Goal: Register for event/course

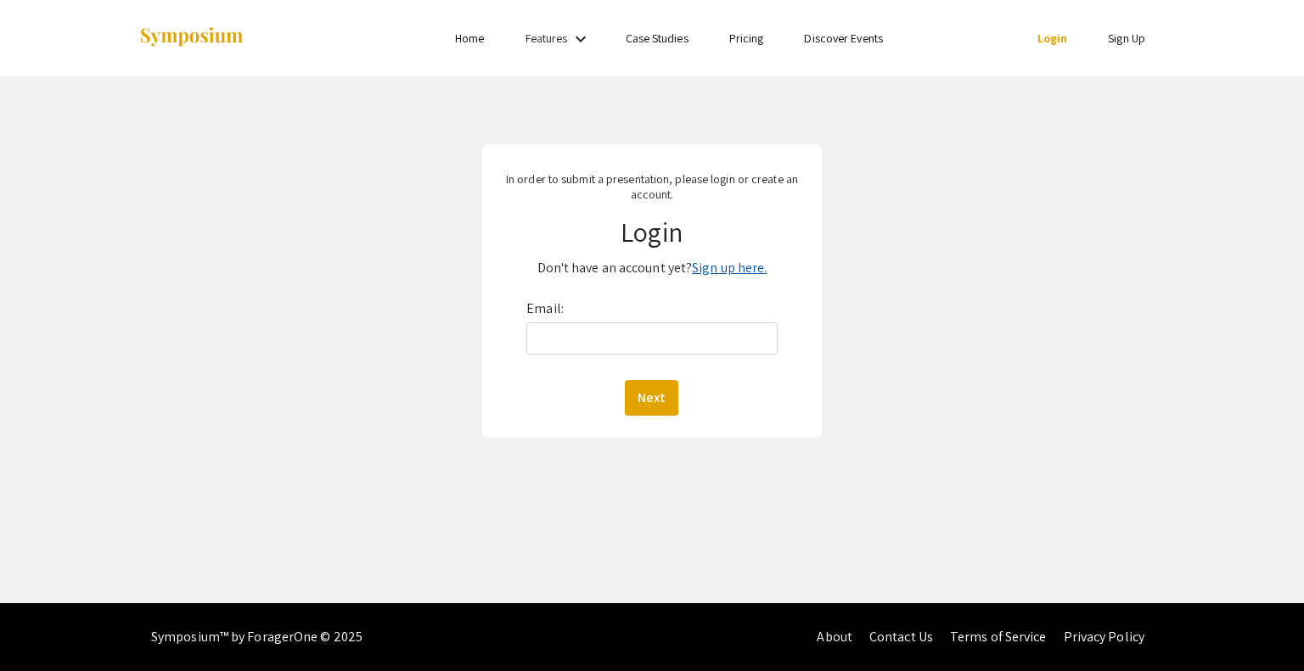
click at [723, 269] on link "Sign up here." at bounding box center [729, 268] width 75 height 18
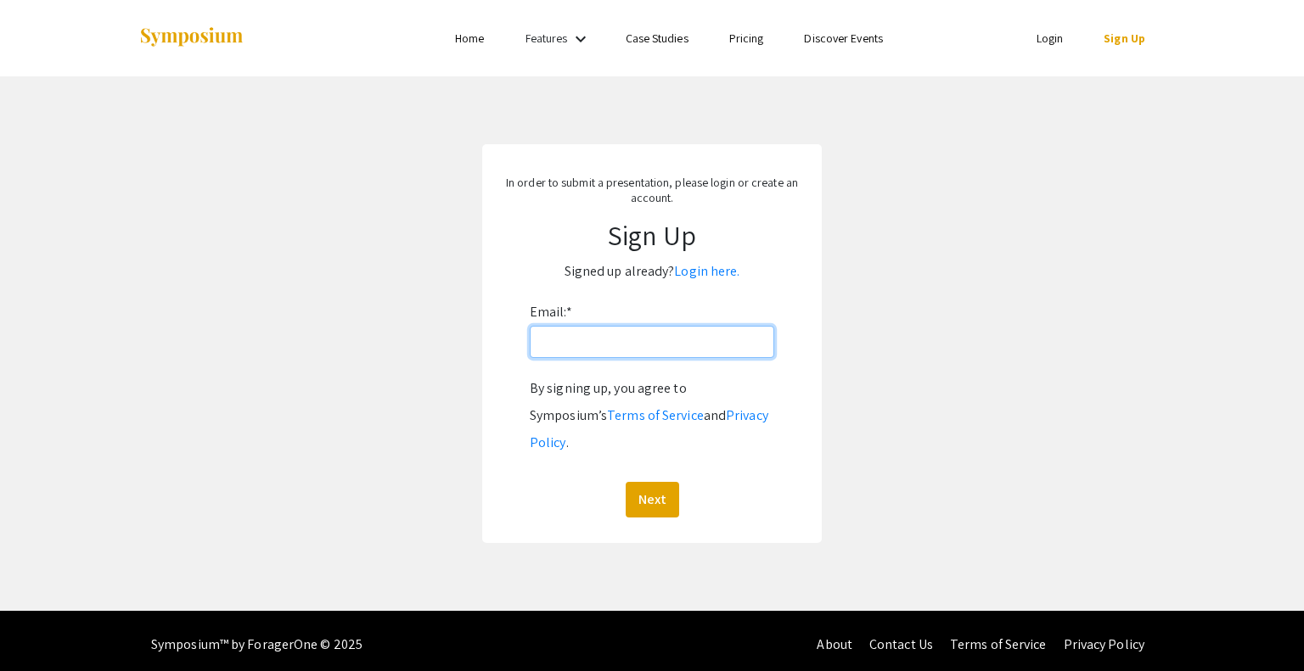
click at [607, 346] on input "Email: *" at bounding box center [652, 342] width 244 height 32
type input "[EMAIL_ADDRESS][DOMAIN_NAME]"
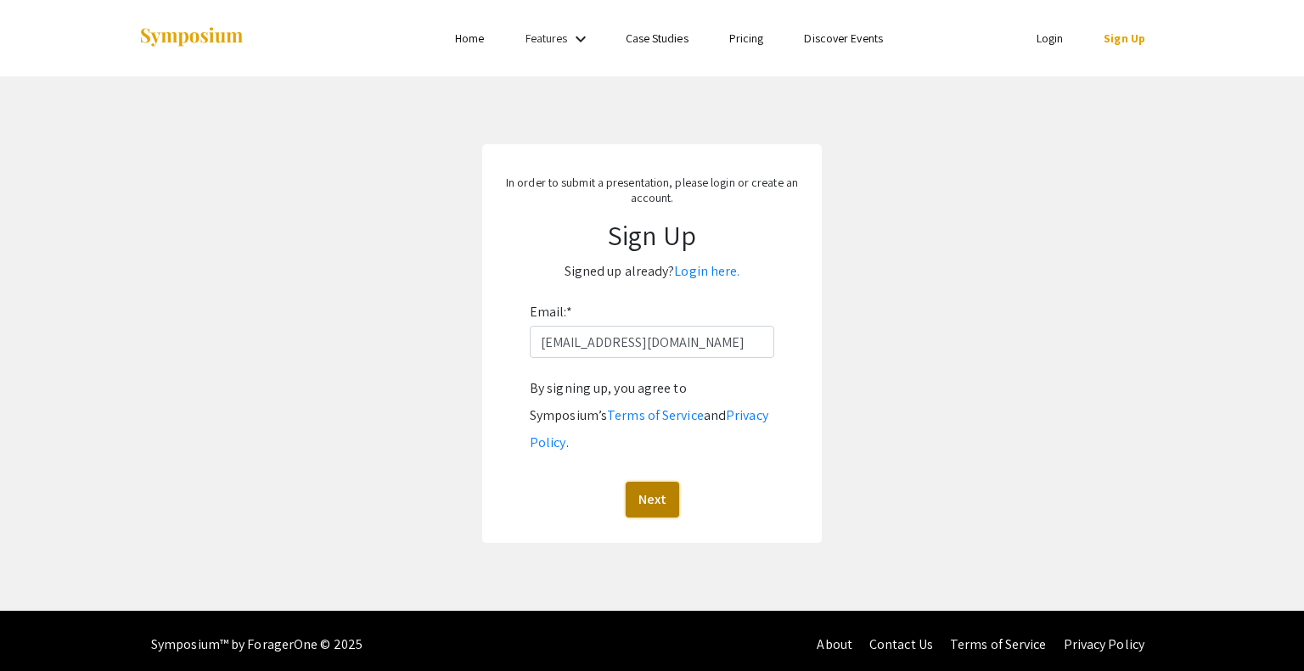
click at [657, 482] on button "Next" at bounding box center [651, 500] width 53 height 36
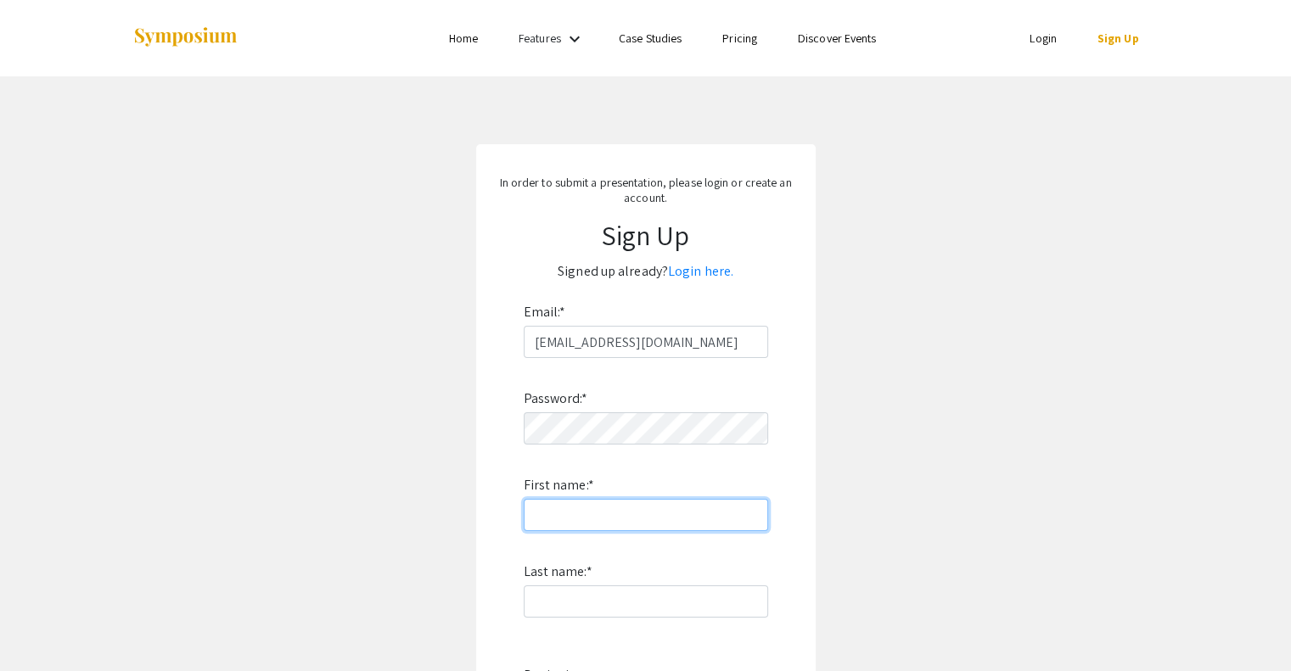
click at [628, 505] on input "First name: *" at bounding box center [646, 515] width 244 height 32
type input "[PERSON_NAME]"
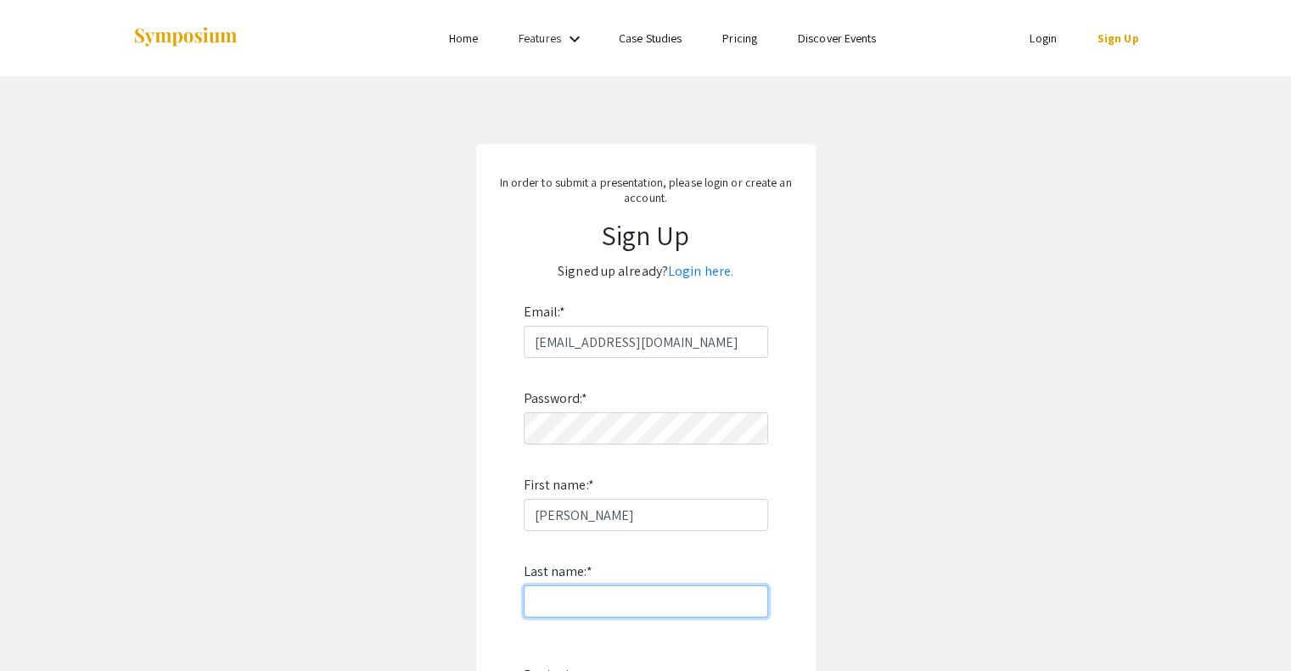
click at [570, 602] on input "Last name: *" at bounding box center [646, 602] width 244 height 32
type input "Kolenico"
click at [924, 478] on app-signup "In order to submit a presentation, please login or create an account. Sign Up S…" at bounding box center [645, 487] width 1291 height 686
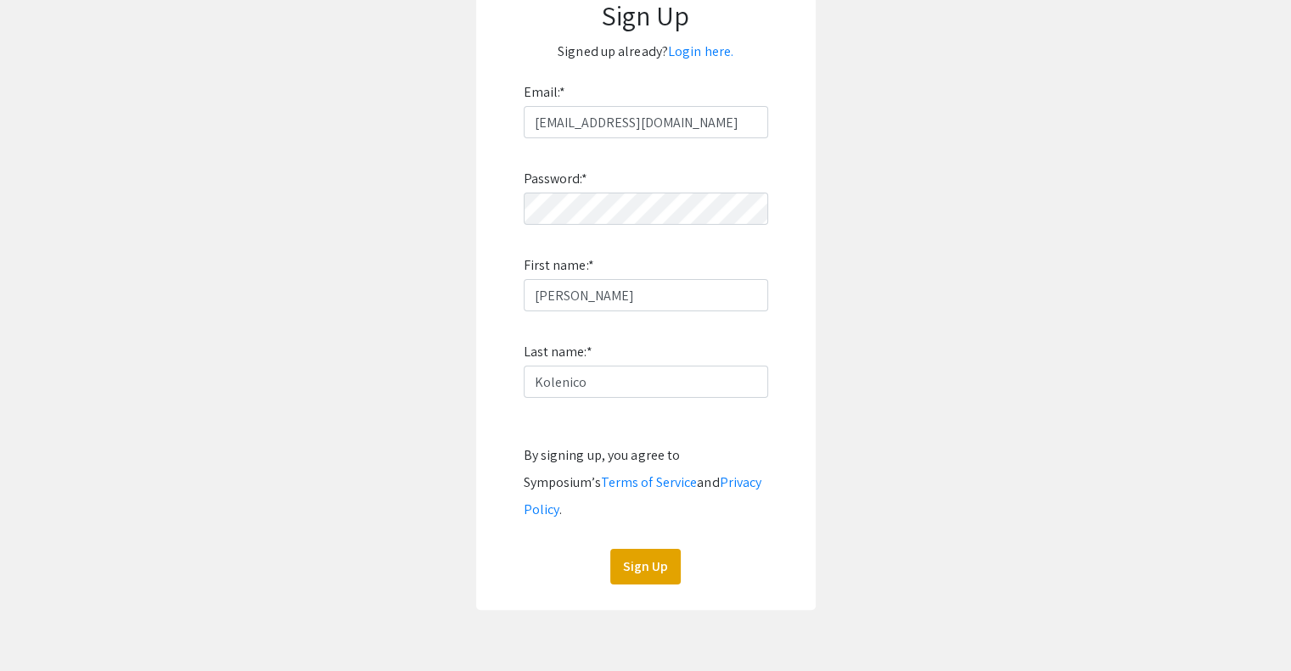
scroll to position [221, 0]
click at [635, 550] on button "Sign Up" at bounding box center [645, 566] width 70 height 36
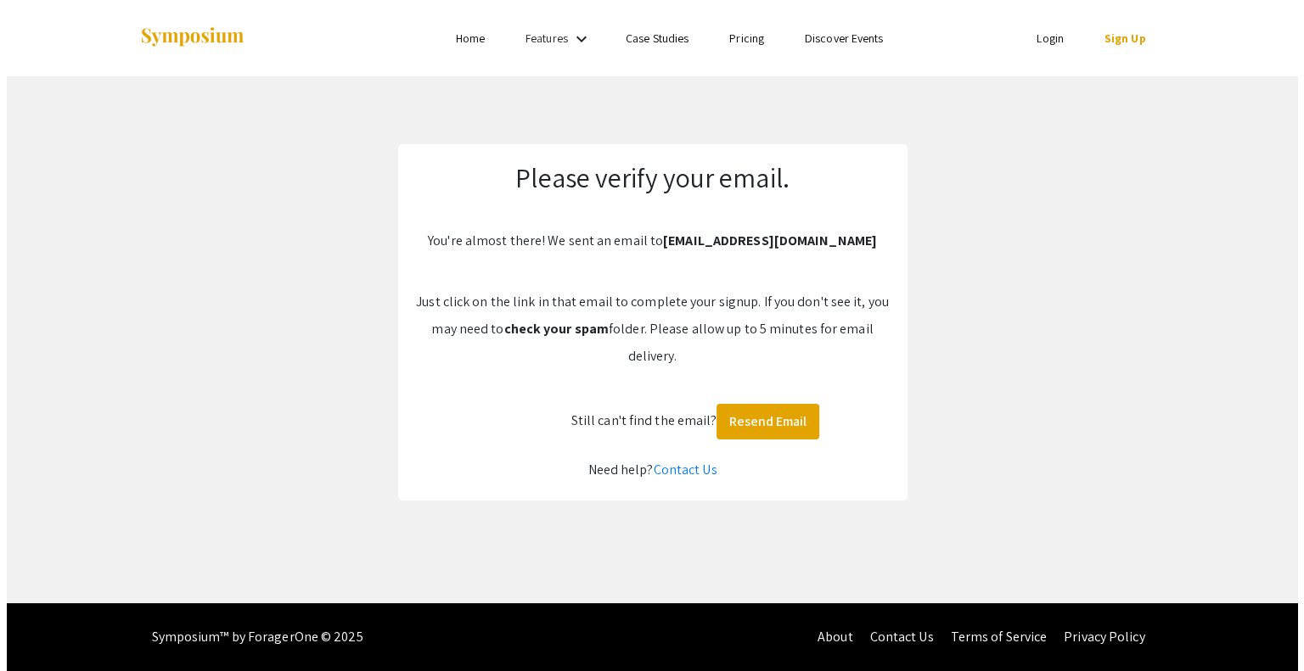
scroll to position [0, 0]
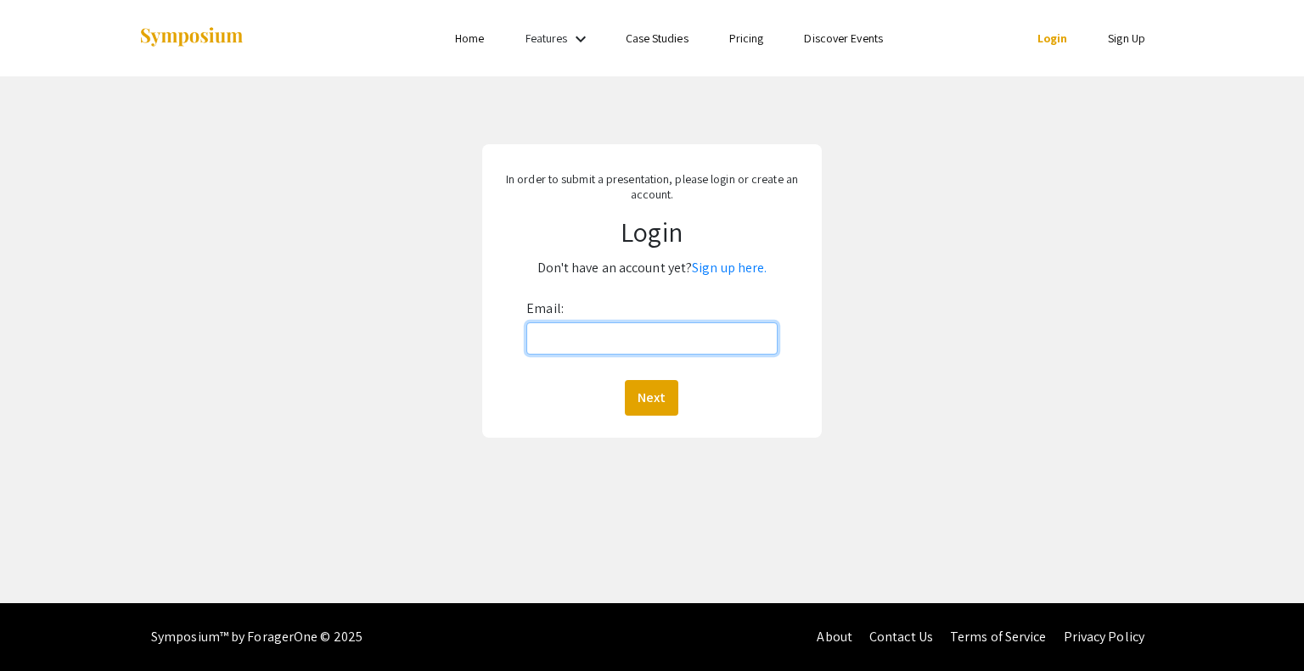
click at [589, 345] on input "Email:" at bounding box center [651, 339] width 250 height 32
type input "[EMAIL_ADDRESS][DOMAIN_NAME]"
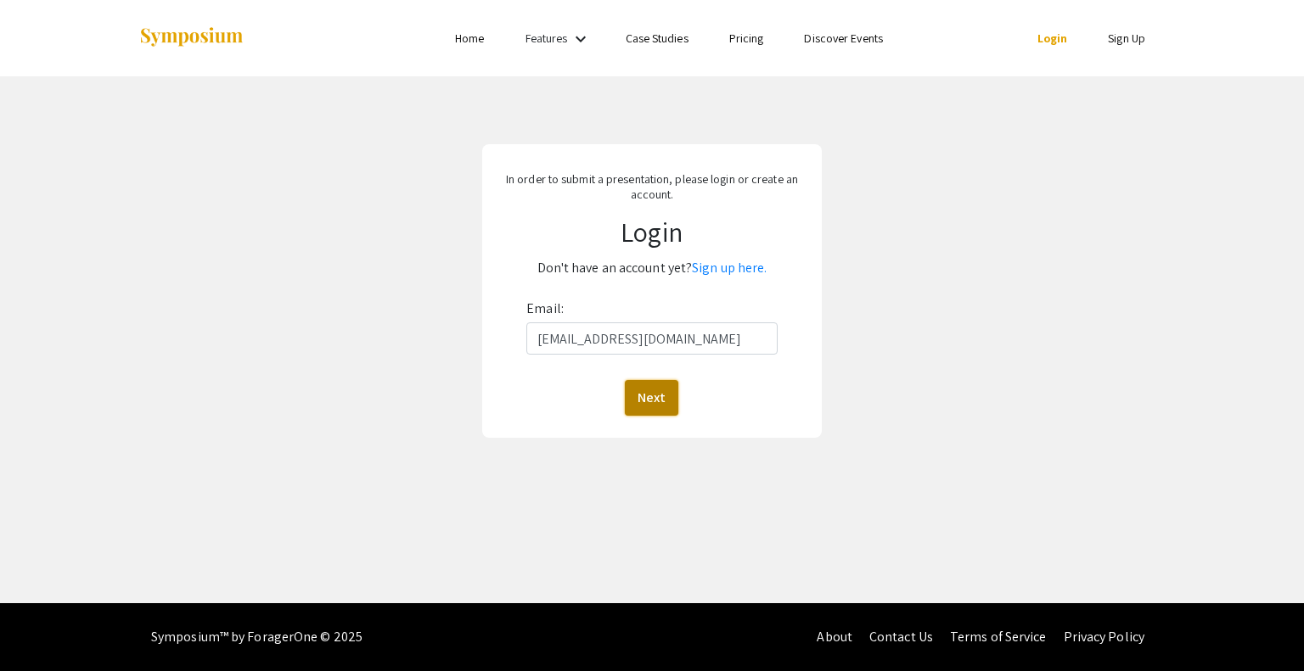
click at [659, 407] on button "Next" at bounding box center [651, 398] width 53 height 36
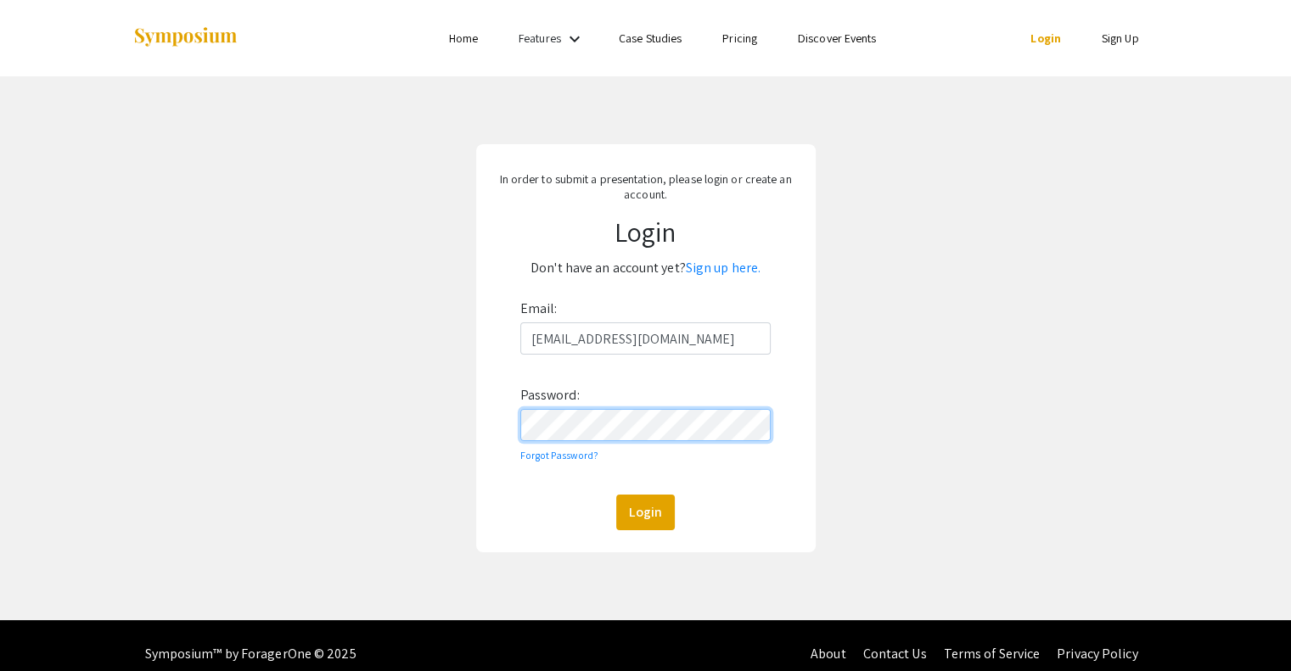
click at [616, 495] on button "Login" at bounding box center [645, 513] width 59 height 36
